Goal: Check status

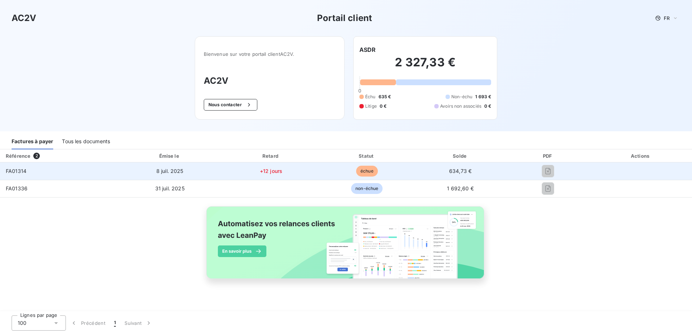
click at [364, 169] on span "échue" at bounding box center [367, 170] width 22 height 11
click at [13, 172] on span "FA01314" at bounding box center [16, 171] width 21 height 6
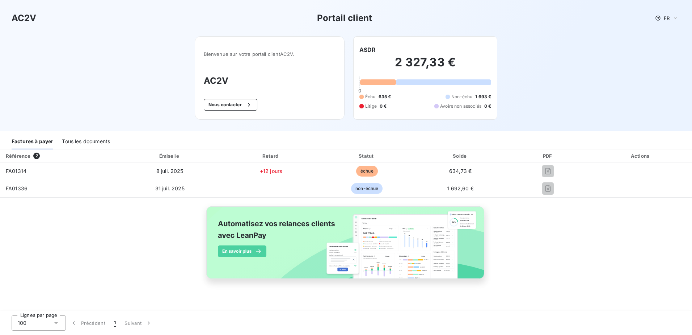
click at [89, 141] on div "Tous les documents" at bounding box center [86, 141] width 48 height 15
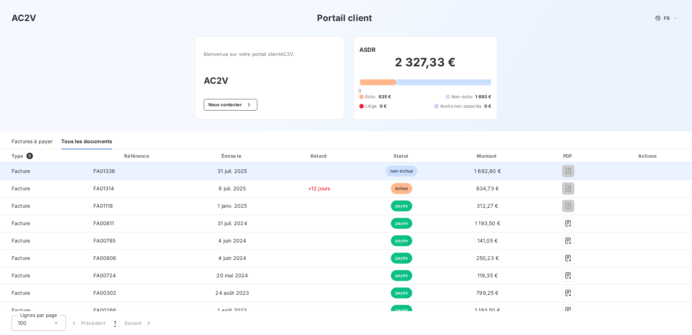
click at [220, 169] on span "31 juil. 2025" at bounding box center [232, 171] width 29 height 6
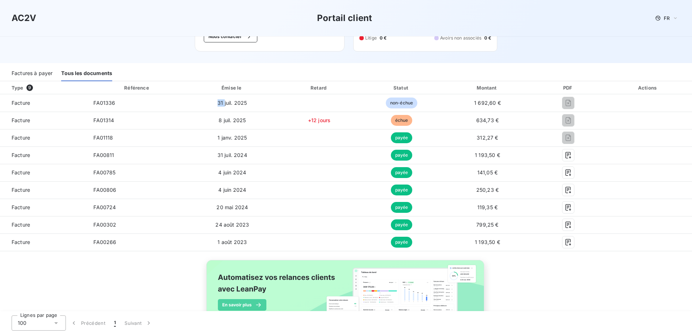
scroll to position [33, 0]
